Goal: Task Accomplishment & Management: Manage account settings

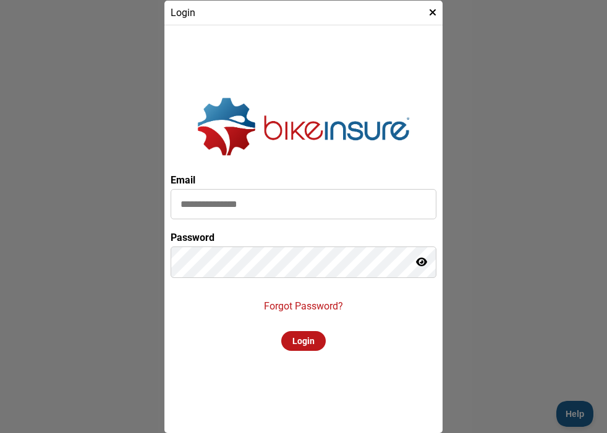
click at [209, 202] on input at bounding box center [304, 204] width 266 height 30
type input "**********"
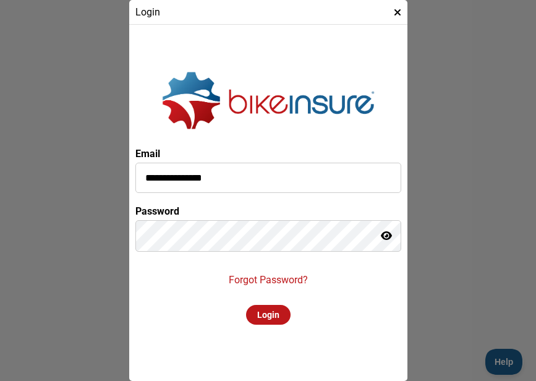
click at [265, 278] on p "Forgot Password?" at bounding box center [268, 280] width 79 height 12
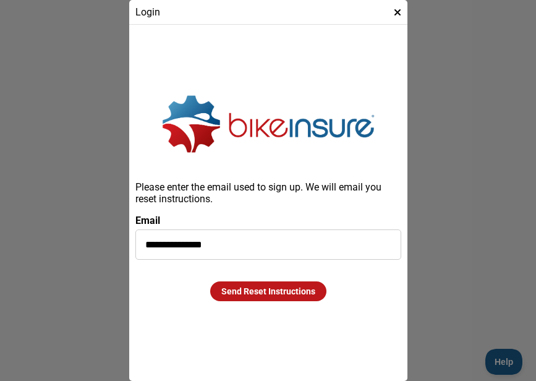
click at [507, 364] on div at bounding box center [268, 190] width 536 height 381
click at [257, 244] on input "**********" at bounding box center [268, 244] width 266 height 30
click at [262, 292] on div "Send Reset Instructions" at bounding box center [268, 291] width 116 height 20
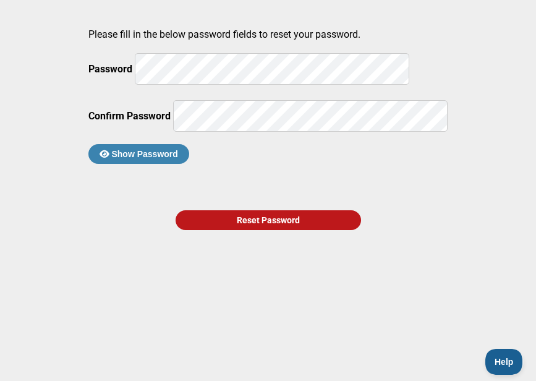
click at [189, 164] on button "Show Password" at bounding box center [138, 154] width 101 height 20
click at [245, 230] on div "Reset Password" at bounding box center [268, 220] width 185 height 20
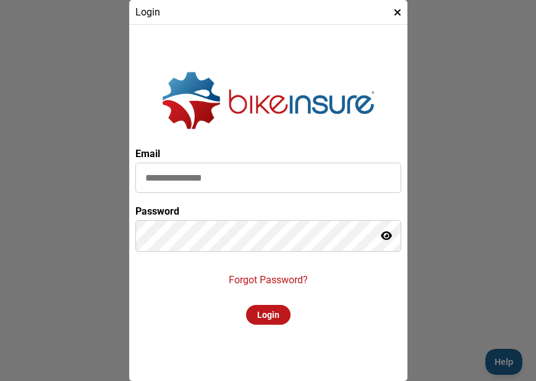
click at [178, 172] on input at bounding box center [268, 178] width 266 height 30
type input "**********"
click at [265, 315] on div "Login" at bounding box center [268, 315] width 45 height 20
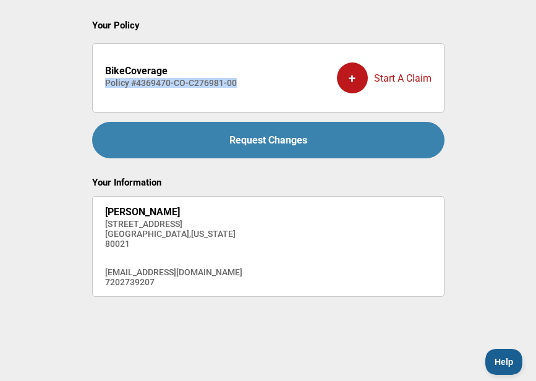
drag, startPoint x: 234, startPoint y: 82, endPoint x: 104, endPoint y: 83, distance: 129.8
click at [104, 83] on li "BikeCoverage Policy # 4369470-CO-C276981-00 + Start A Claim" at bounding box center [268, 77] width 352 height 69
copy h4 "Policy # 4369470-CO-C276981-00"
click at [461, 60] on main "Your Policy BikeCoverage Policy # 4369470-CO-C276981-00 + Start A Claim Request…" at bounding box center [268, 162] width 536 height 325
click at [396, 77] on div "+ Start A Claim" at bounding box center [384, 77] width 95 height 49
